Goal: Task Accomplishment & Management: Manage account settings

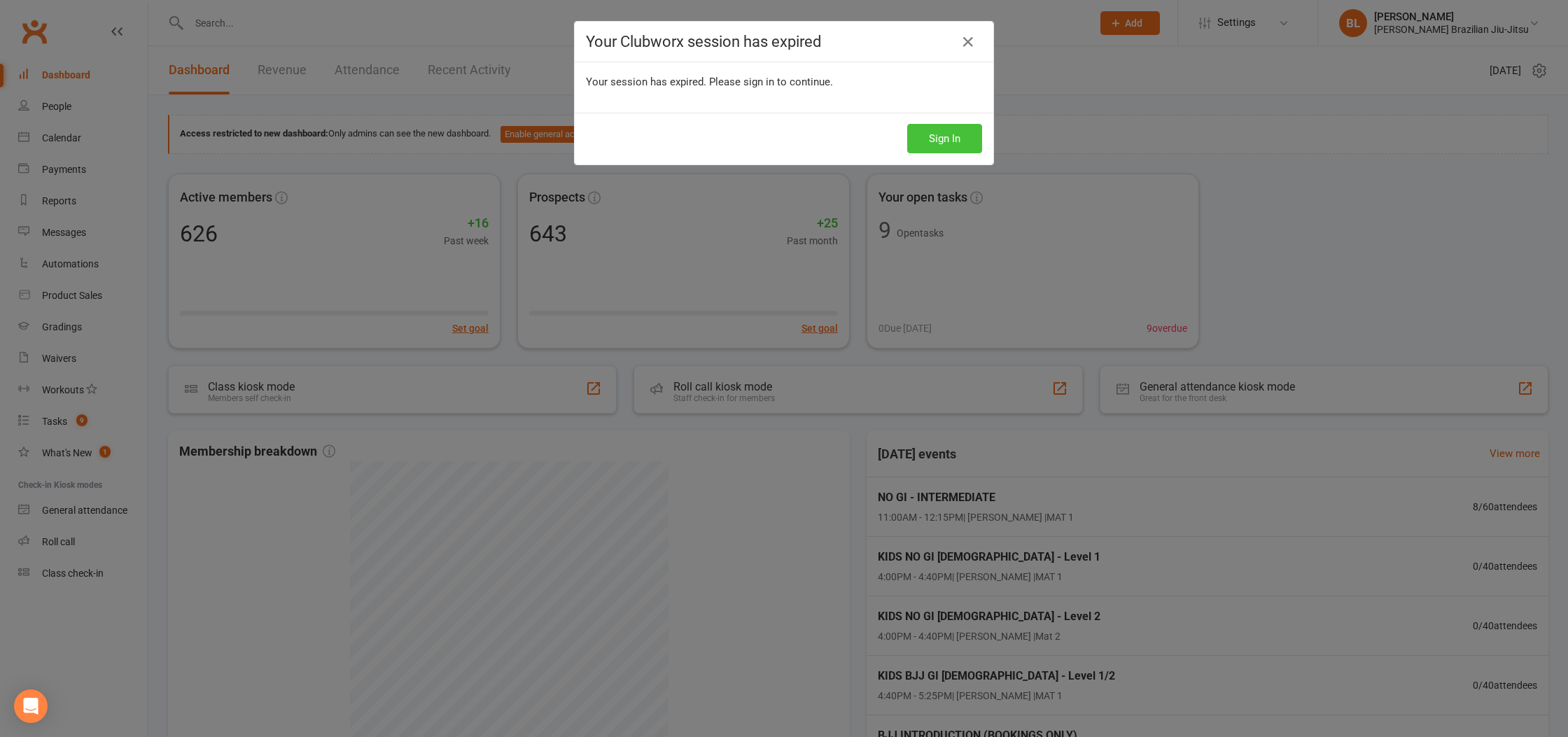
click at [965, 138] on button "Sign In" at bounding box center [944, 138] width 75 height 29
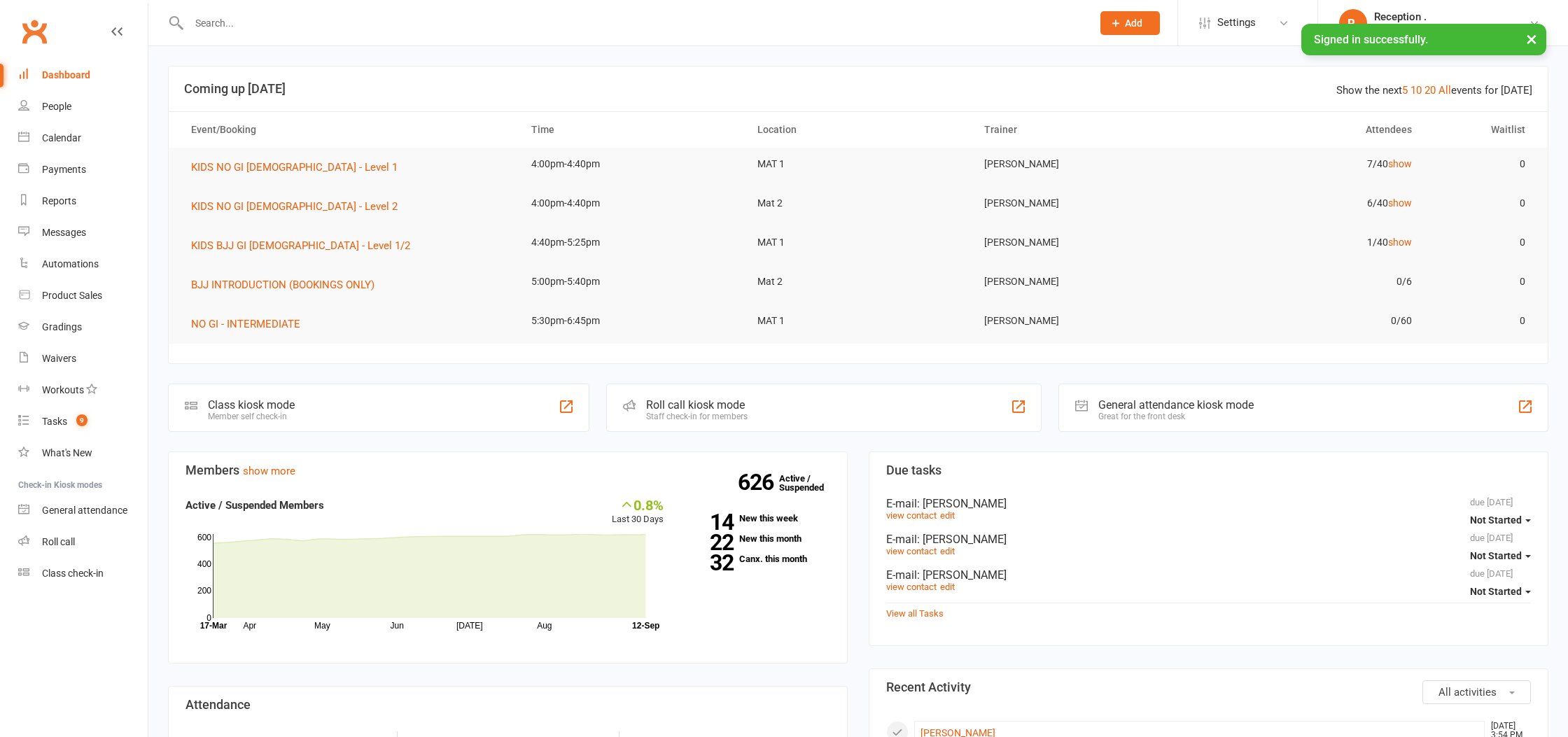
click at [90, 78] on link "Dashboard" at bounding box center [83, 75] width 130 height 31
click at [314, 20] on input "text" at bounding box center [633, 23] width 897 height 20
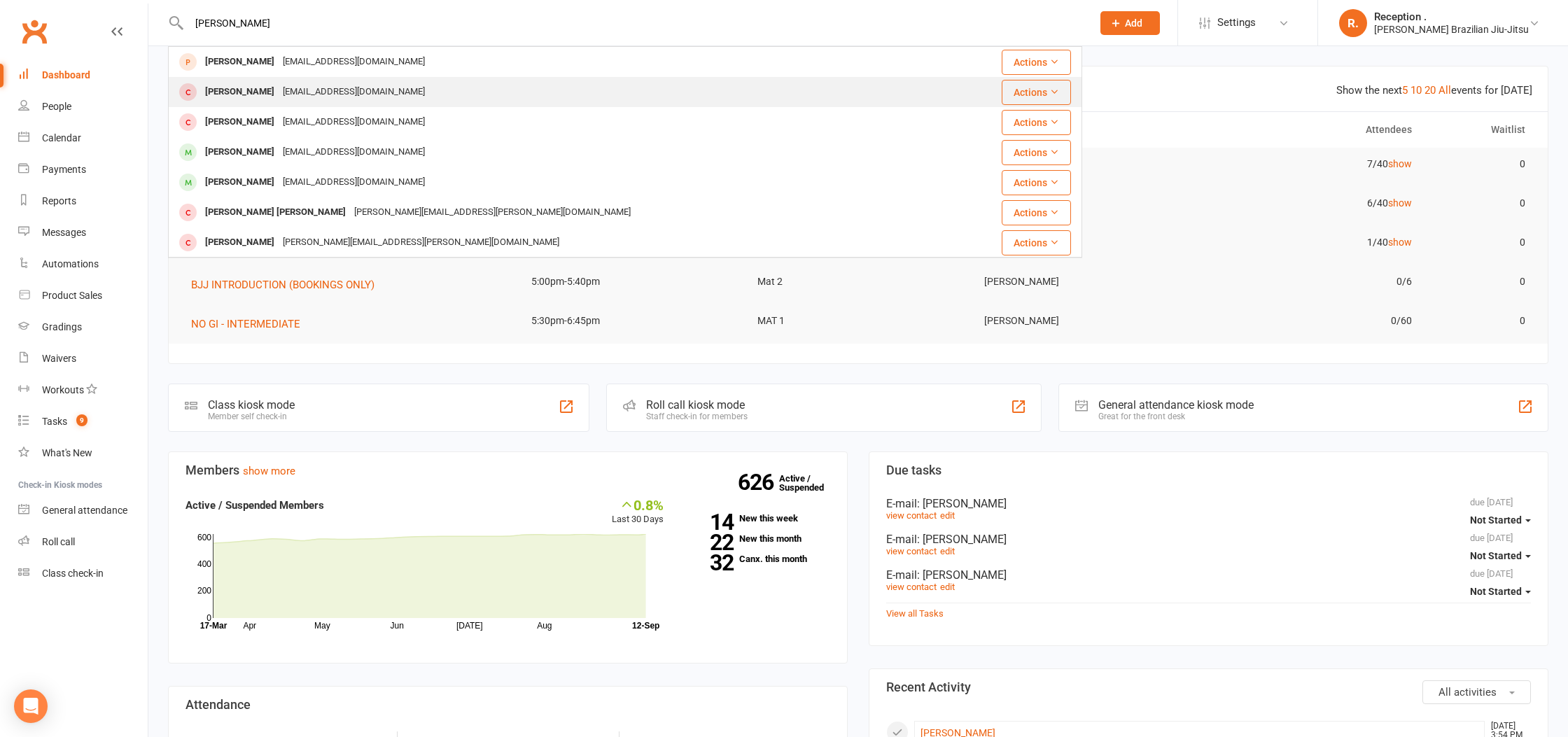
type input "MONTy"
click at [357, 86] on div "beccayuille@gmail.com" at bounding box center [354, 92] width 151 height 20
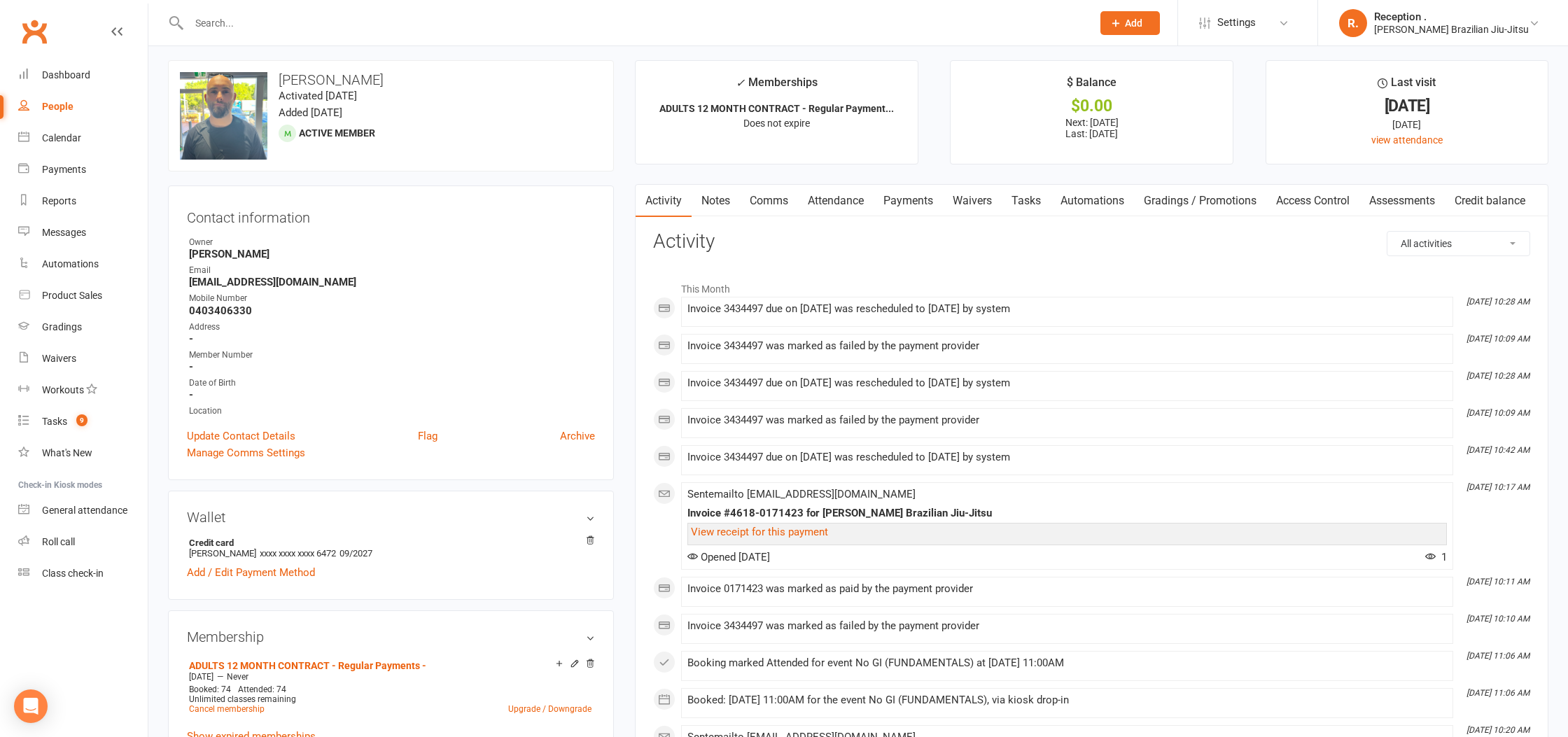
scroll to position [17, 0]
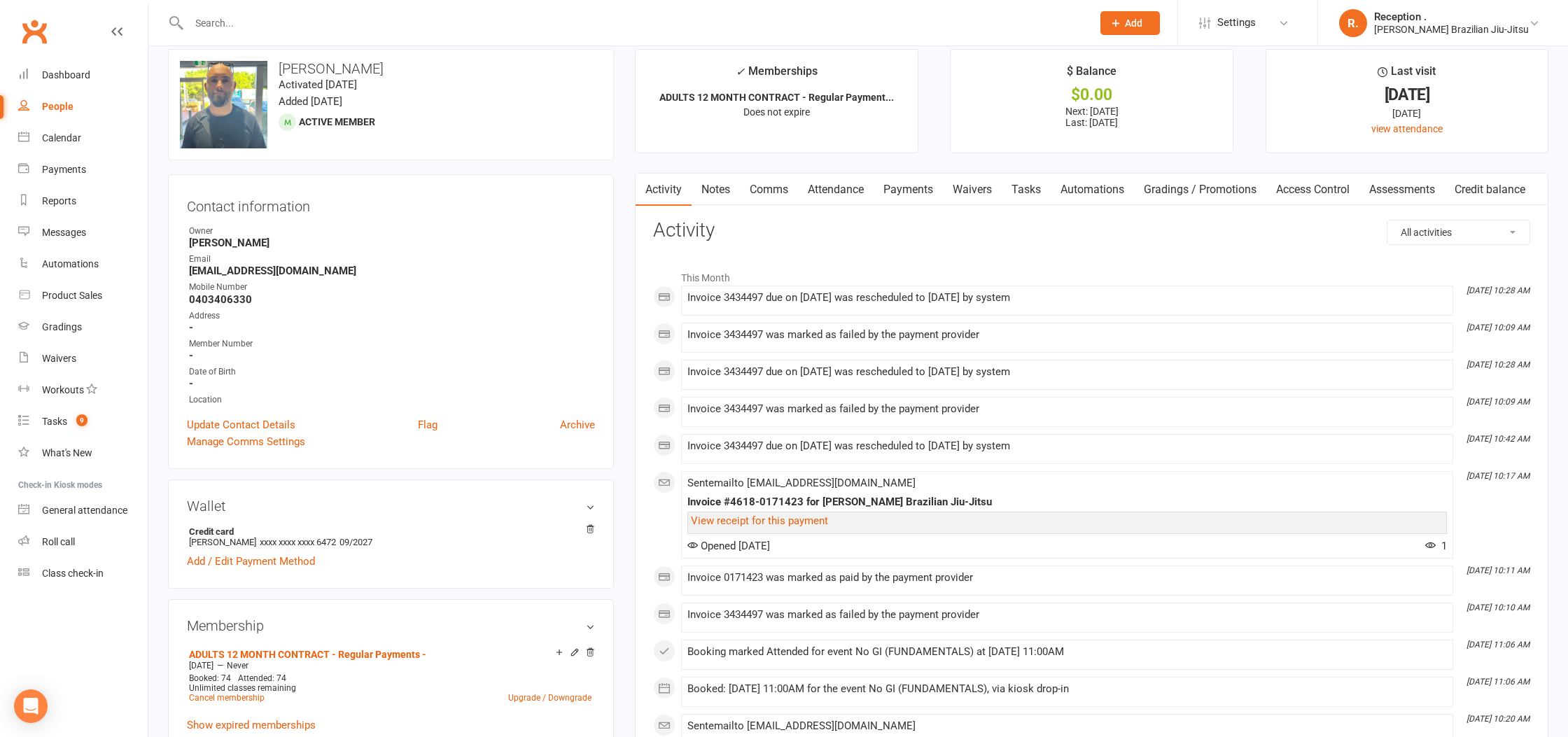
click at [907, 180] on link "Payments" at bounding box center [907, 190] width 69 height 32
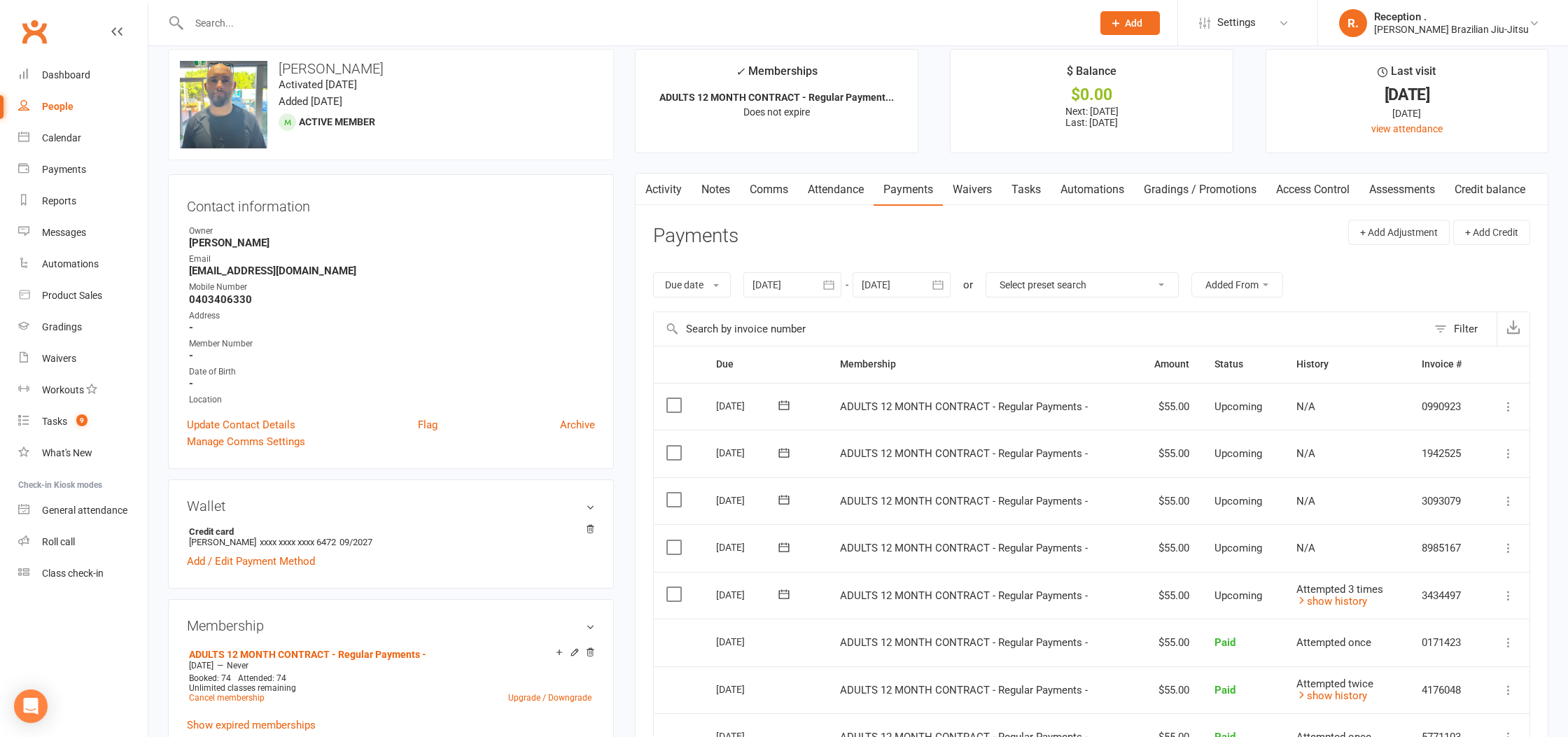
drag, startPoint x: 782, startPoint y: 591, endPoint x: 776, endPoint y: 596, distance: 7.8
click at [782, 591] on icon at bounding box center [784, 594] width 14 height 14
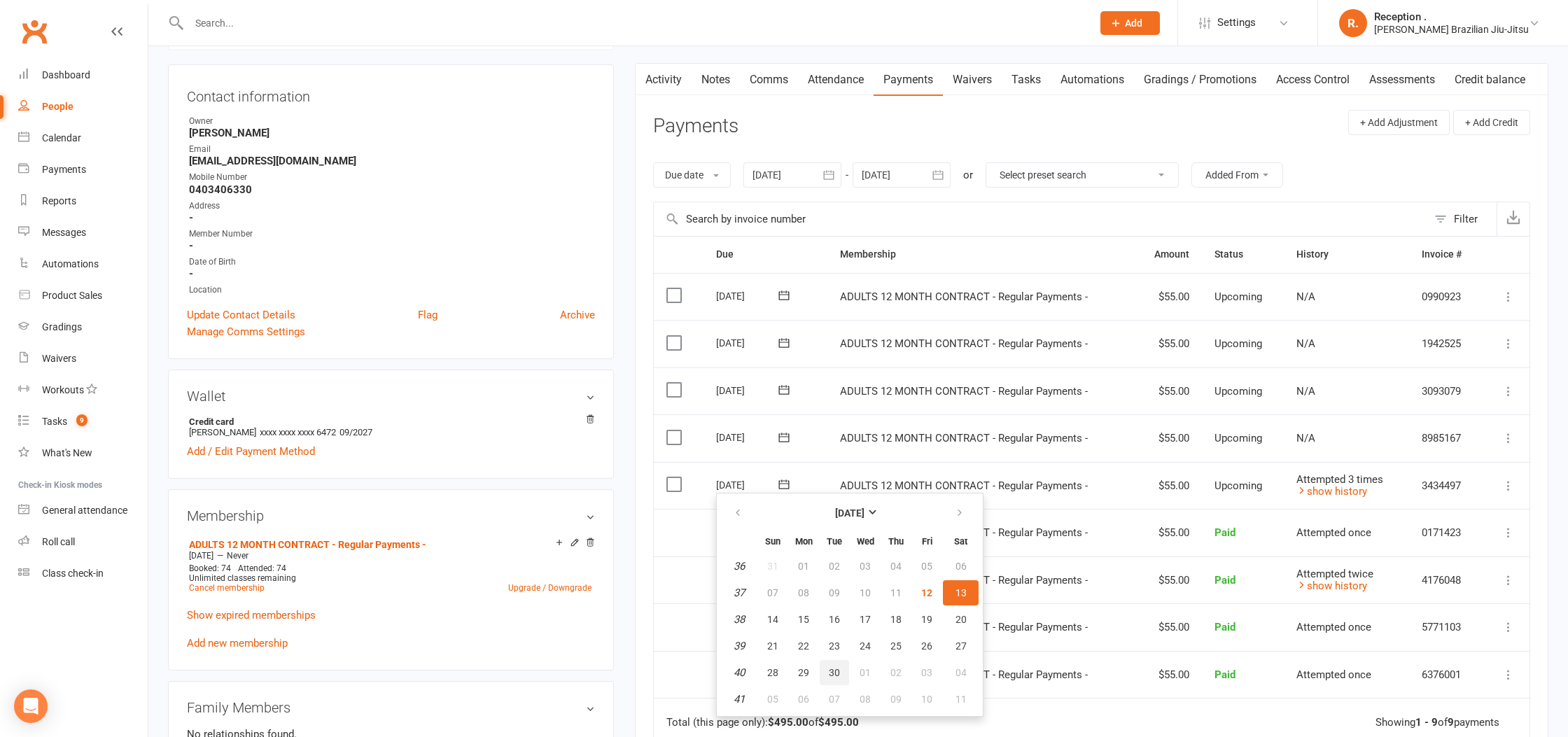
scroll to position [130, 0]
click at [872, 616] on button "17" at bounding box center [865, 616] width 29 height 25
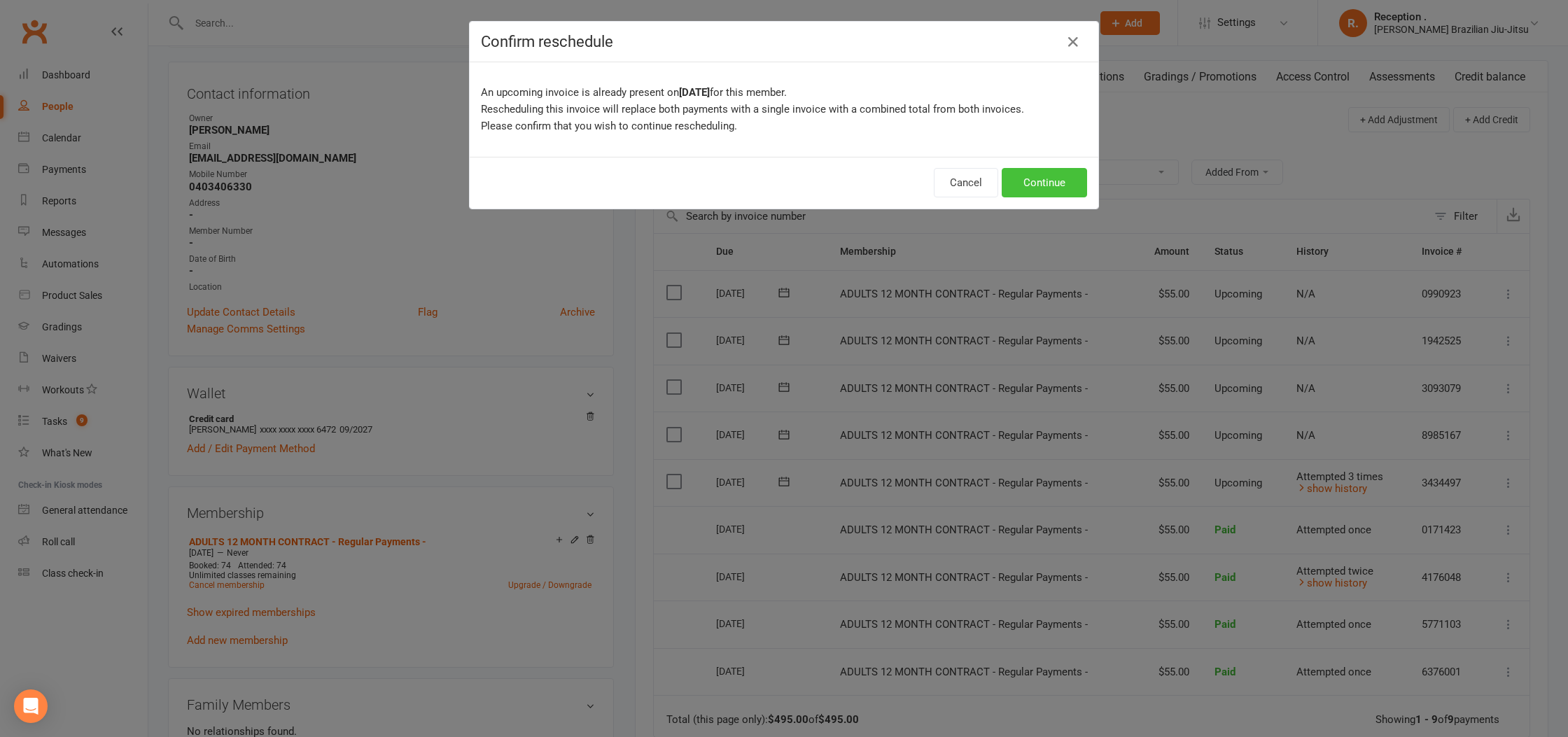
click at [1047, 170] on button "Continue" at bounding box center [1043, 183] width 85 height 29
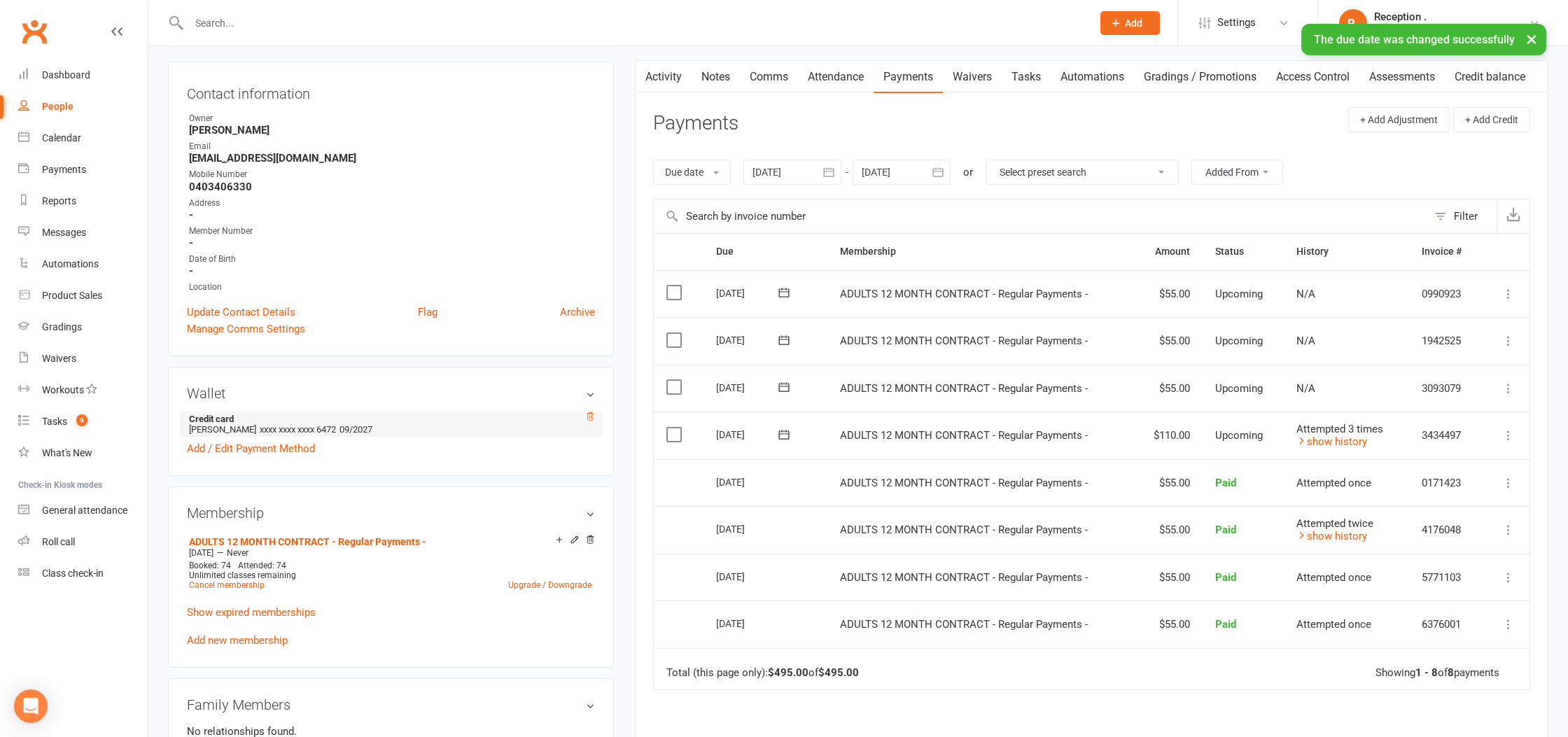
click at [586, 412] on icon at bounding box center [589, 416] width 9 height 9
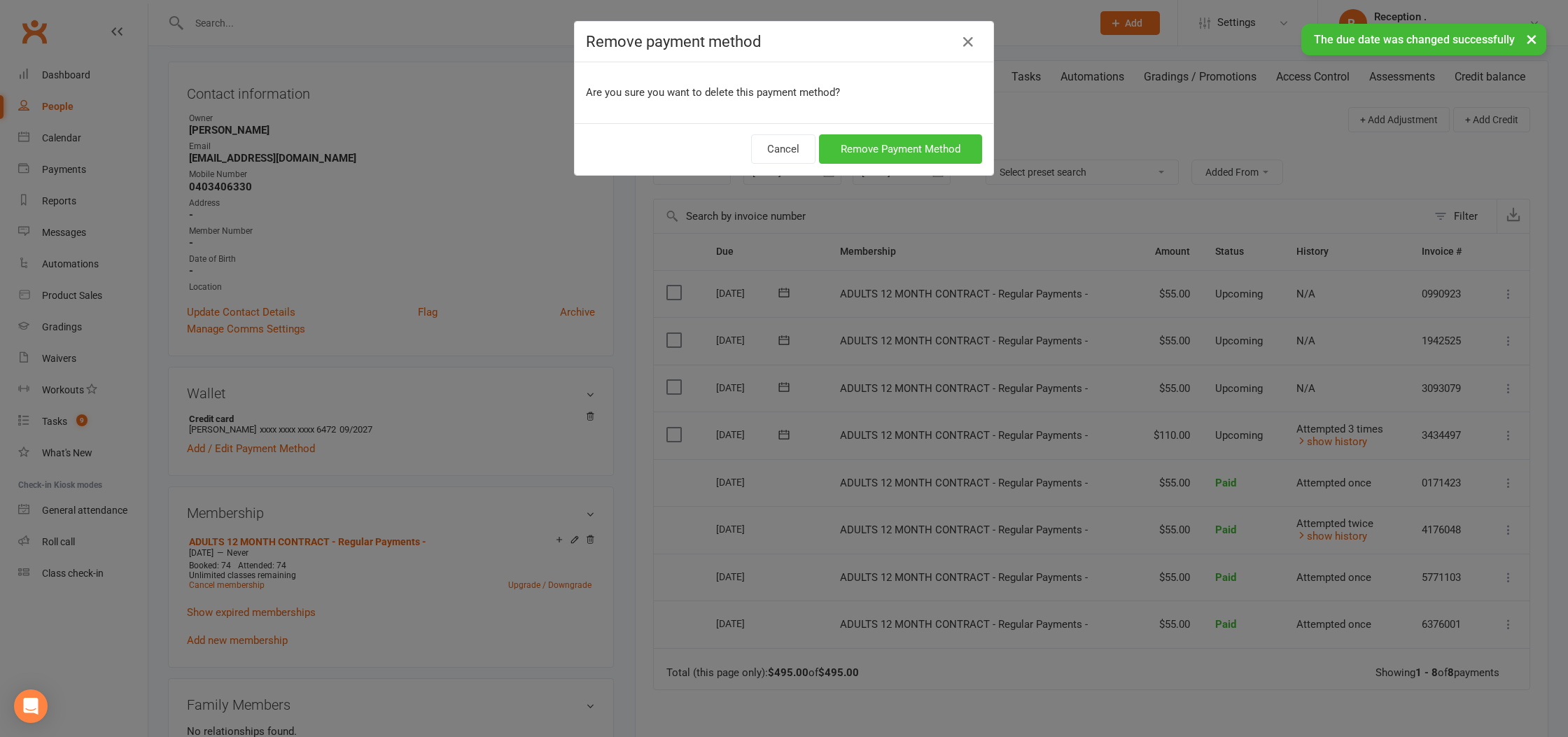
click at [893, 147] on button "Remove Payment Method" at bounding box center [900, 149] width 163 height 29
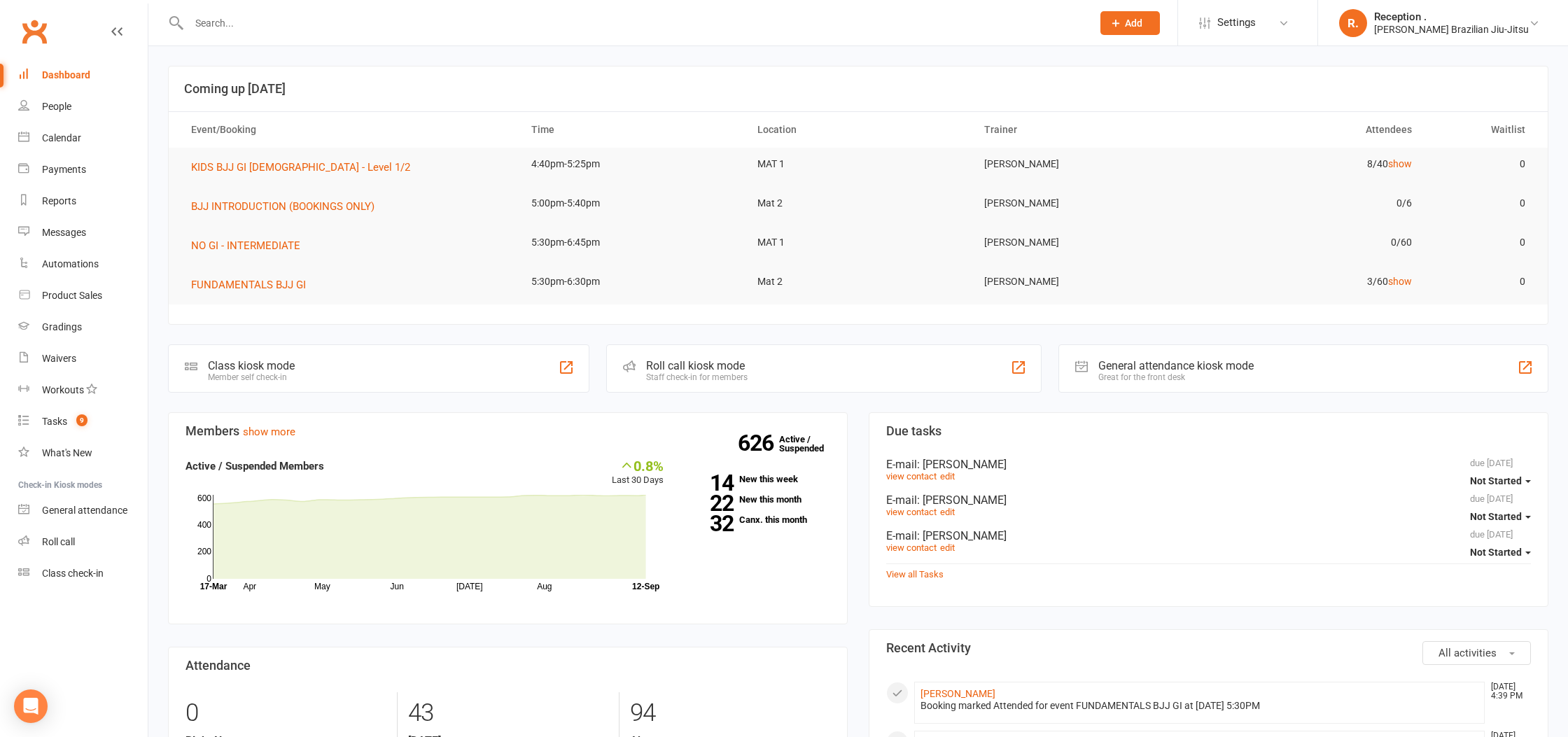
click at [343, 11] on div at bounding box center [625, 23] width 914 height 46
click at [340, 21] on input "text" at bounding box center [633, 23] width 897 height 20
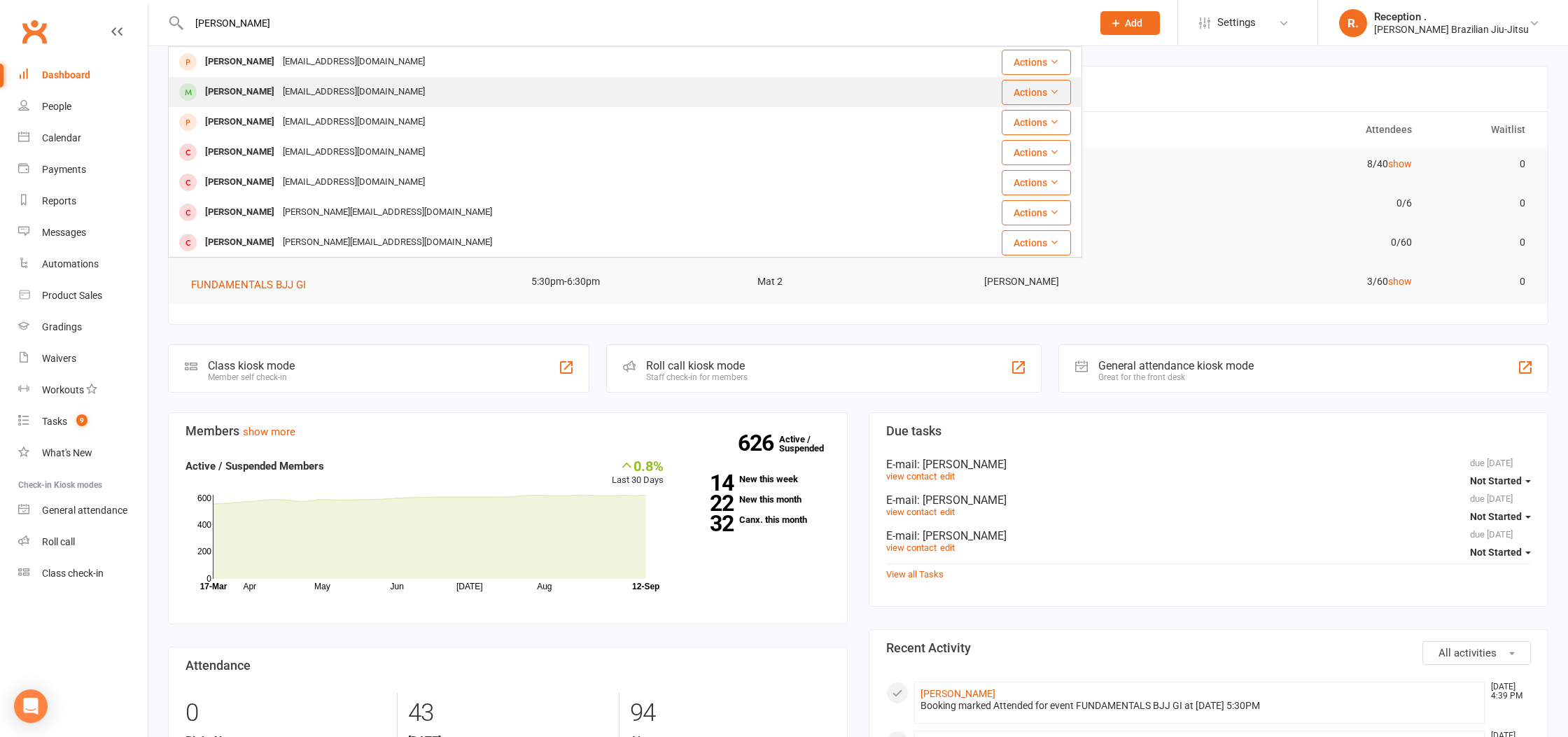
type input "[PERSON_NAME]"
click at [335, 85] on div "[EMAIL_ADDRESS][DOMAIN_NAME]" at bounding box center [354, 92] width 151 height 20
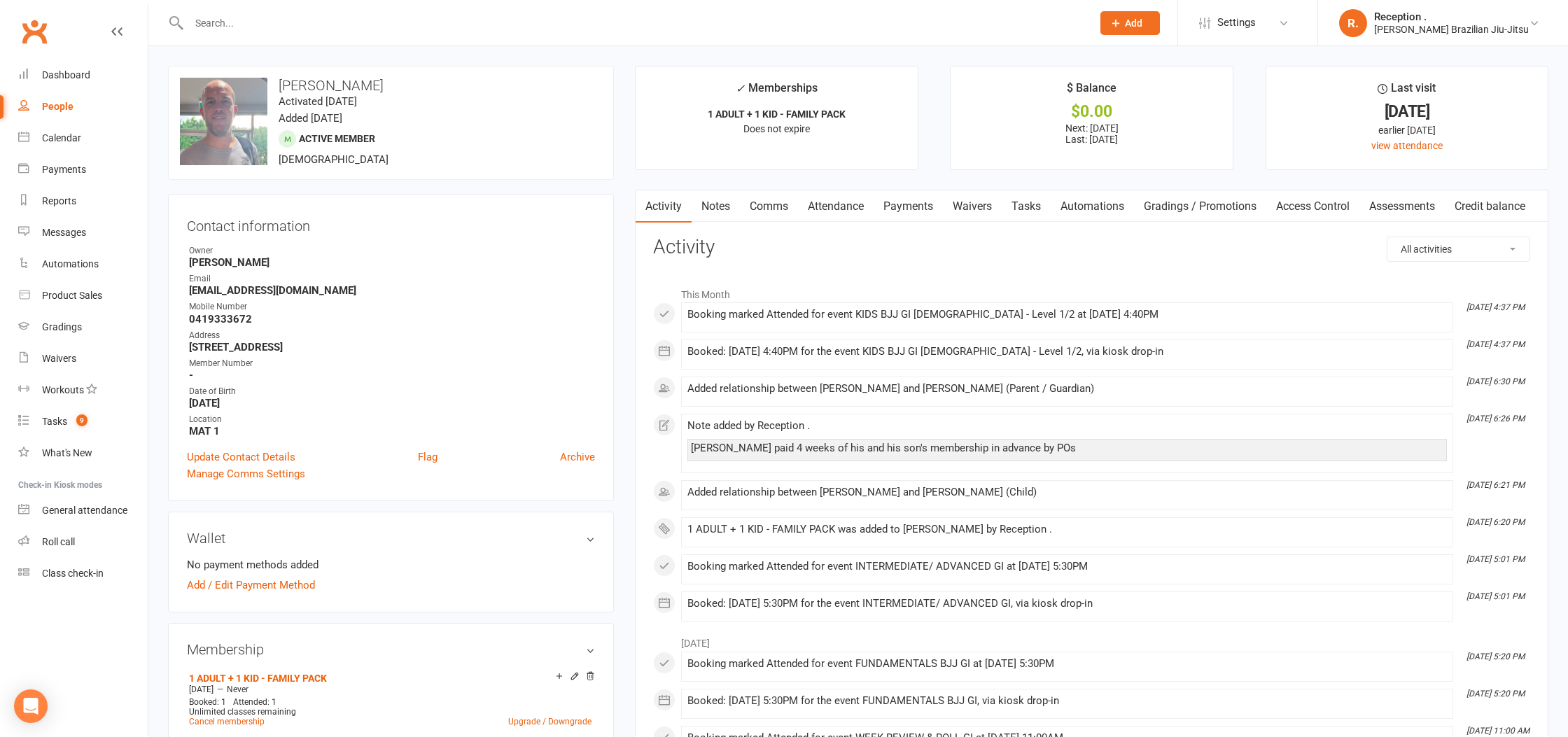
click at [915, 210] on link "Payments" at bounding box center [907, 207] width 69 height 32
